Goal: Information Seeking & Learning: Understand process/instructions

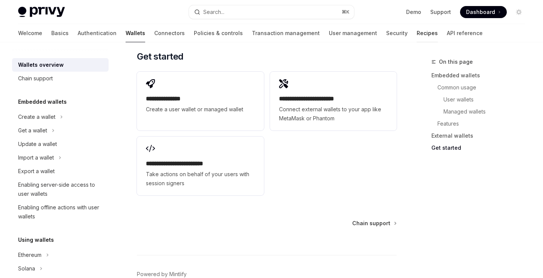
scroll to position [4, 0]
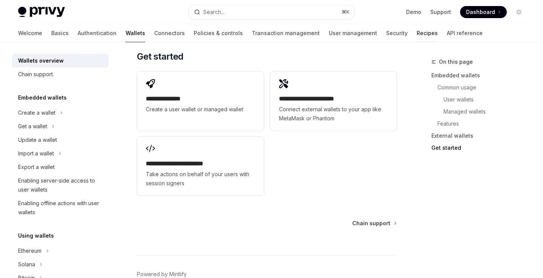
click at [416, 28] on link "Recipes" at bounding box center [426, 33] width 21 height 18
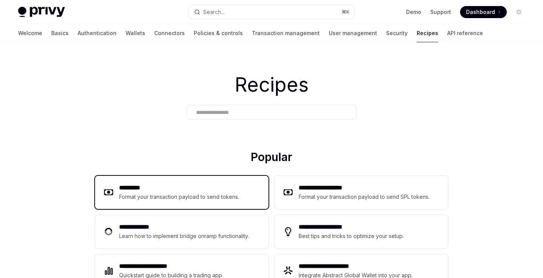
click at [161, 192] on div "Format your transaction payload to send tokens." at bounding box center [179, 196] width 120 height 9
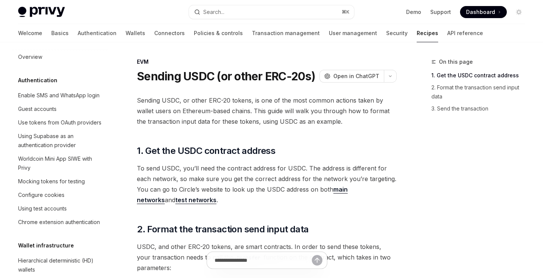
type textarea "*"
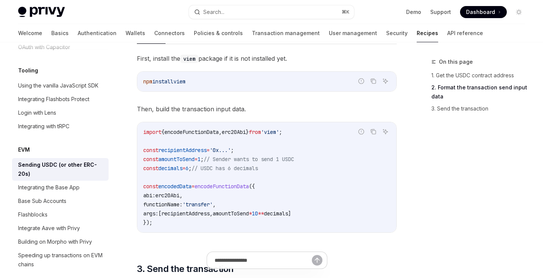
scroll to position [366, 0]
click at [209, 132] on span "encodeFunctionData" at bounding box center [191, 130] width 54 height 7
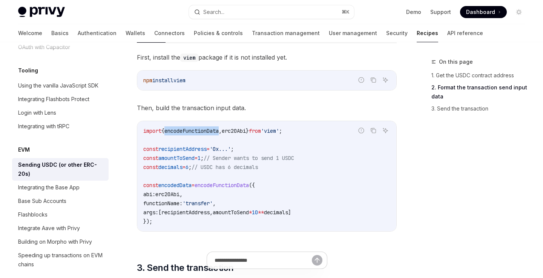
click at [209, 132] on span "encodeFunctionData" at bounding box center [191, 130] width 54 height 7
copy span "encodeFunctionData"
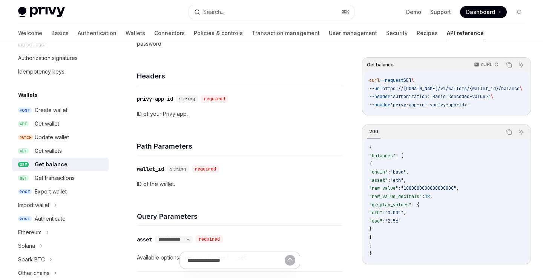
scroll to position [153, 0]
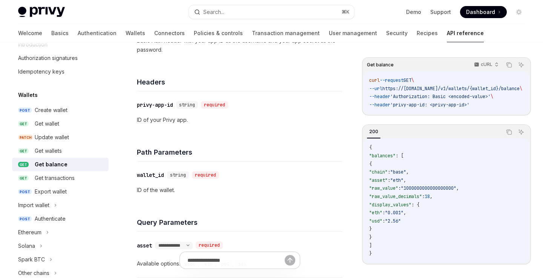
click at [447, 31] on link "API reference" at bounding box center [465, 33] width 37 height 18
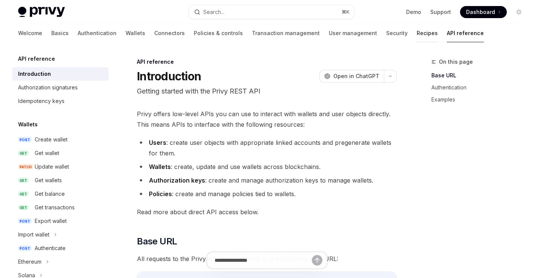
click at [416, 31] on link "Recipes" at bounding box center [426, 33] width 21 height 18
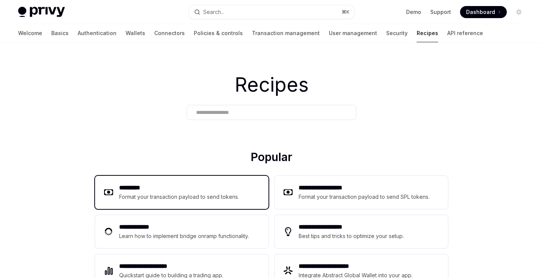
click at [176, 190] on h2 "*********" at bounding box center [179, 187] width 120 height 9
type textarea "*"
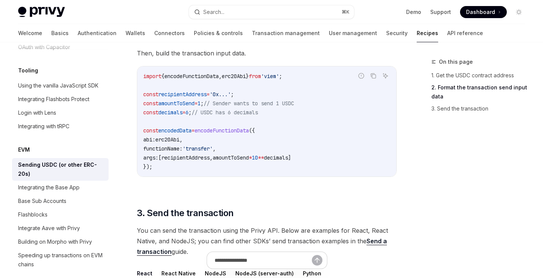
scroll to position [418, 0]
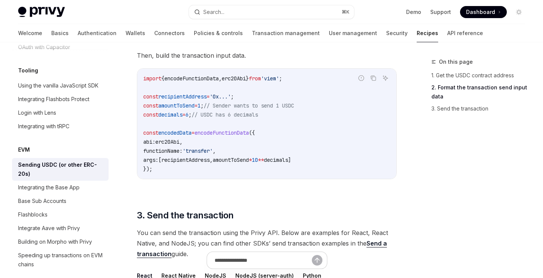
click at [232, 133] on span "encodeFunctionData" at bounding box center [221, 132] width 54 height 7
copy span "encodeFunctionData"
